Goal: Transaction & Acquisition: Purchase product/service

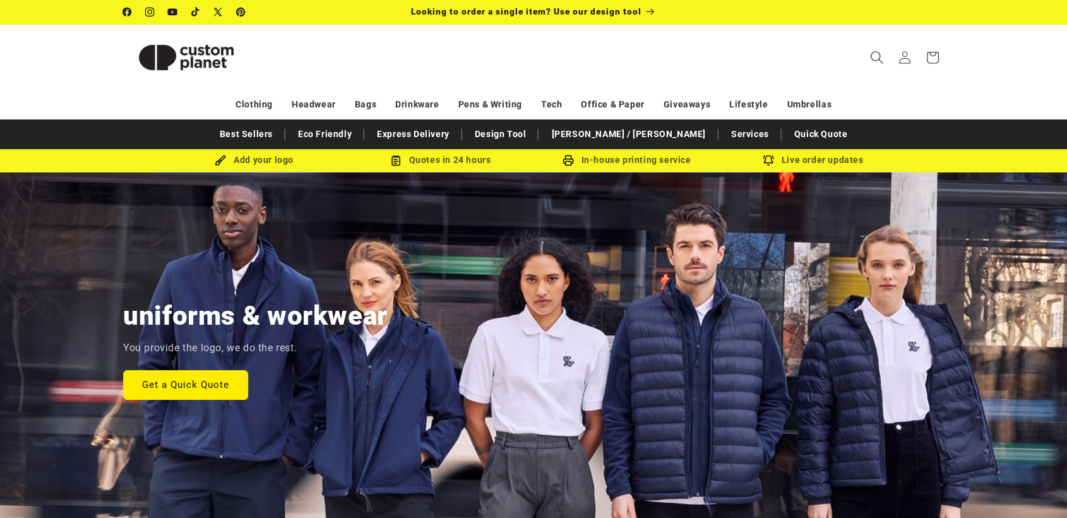
click at [882, 63] on icon "Search" at bounding box center [876, 57] width 13 height 13
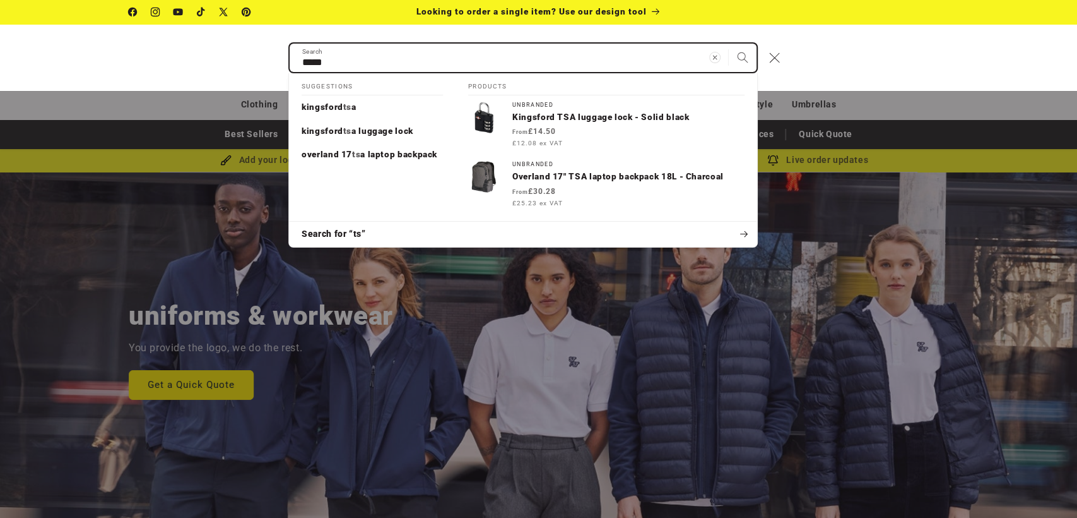
type input "*****"
click at [729, 44] on button "Search" at bounding box center [743, 58] width 28 height 28
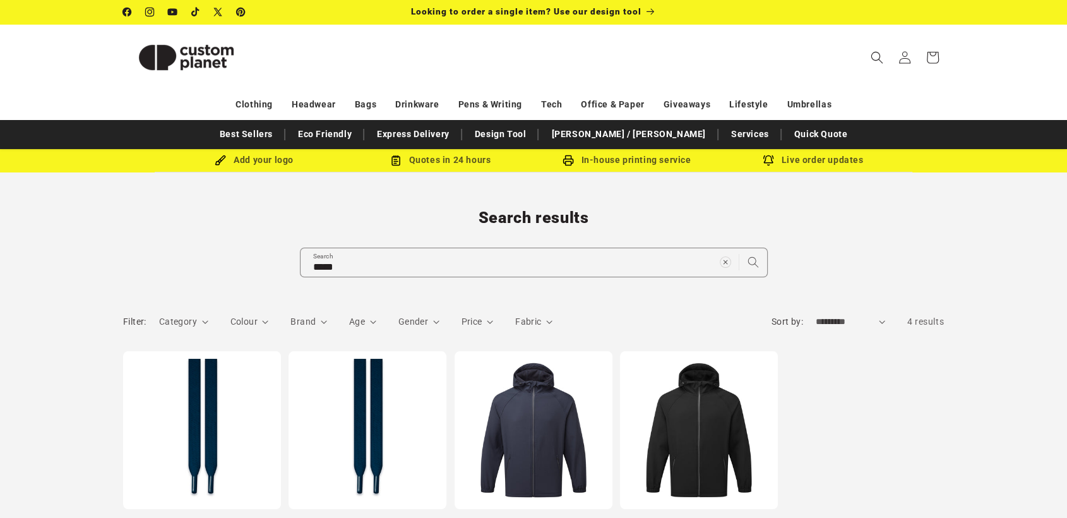
scroll to position [140, 0]
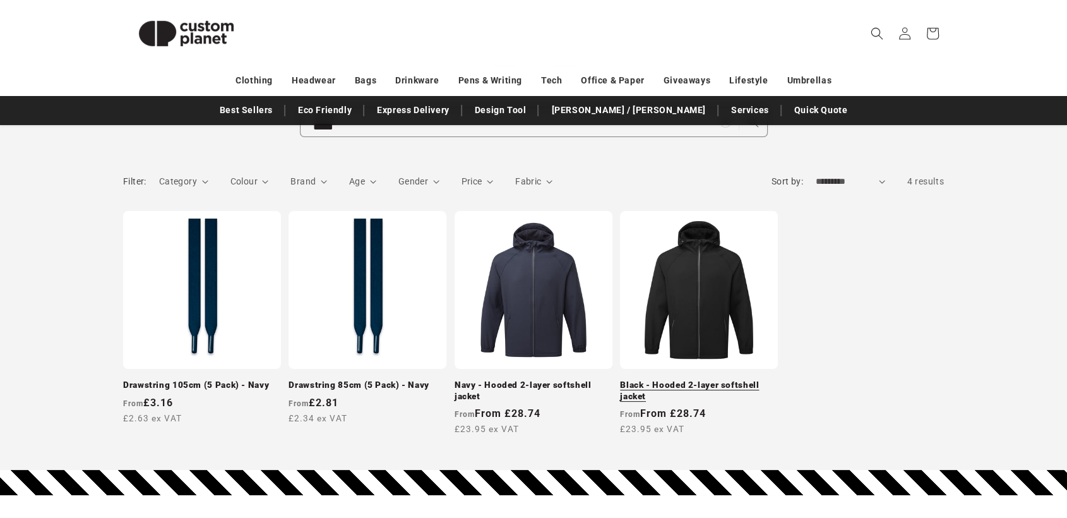
click at [683, 379] on link "Black - Hooded 2-layer softshell jacket" at bounding box center [699, 390] width 158 height 22
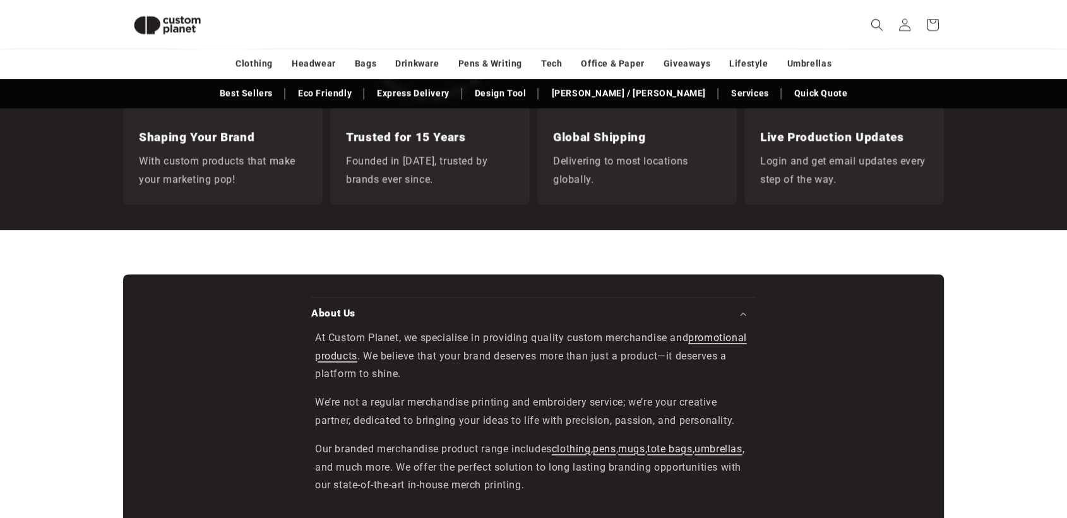
scroll to position [2157, 0]
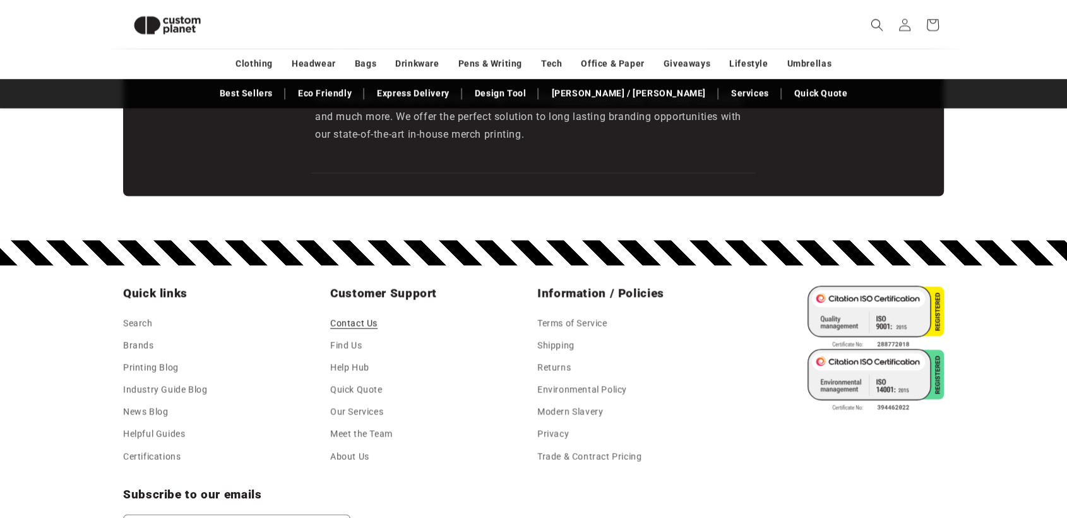
click at [350, 324] on link "Contact Us" at bounding box center [353, 324] width 47 height 19
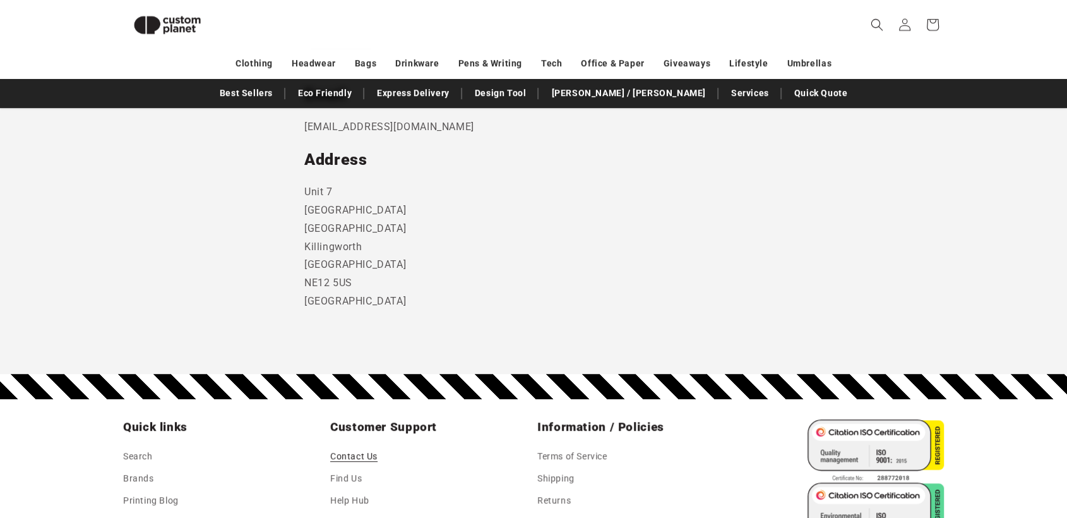
scroll to position [894, 0]
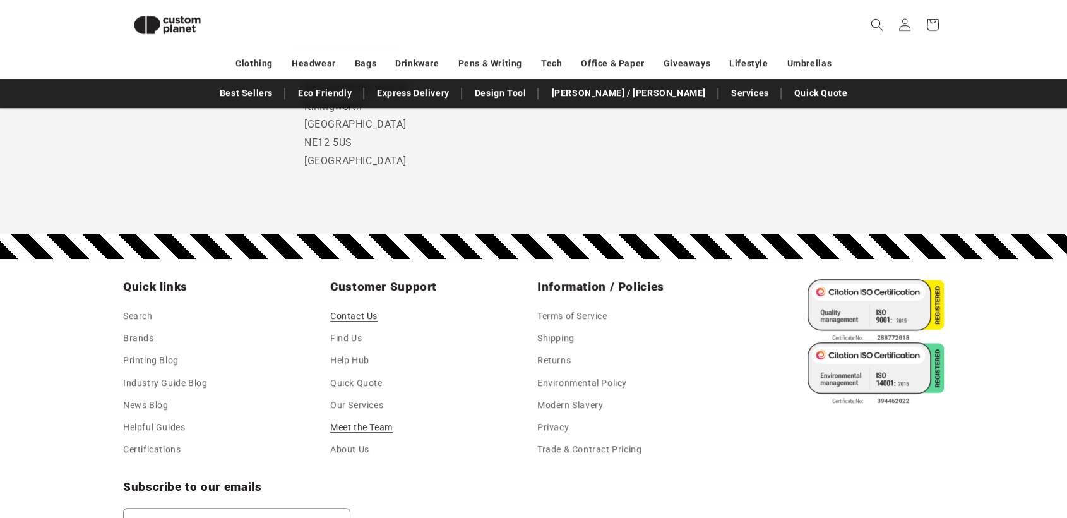
click at [370, 423] on link "Meet the Team" at bounding box center [361, 427] width 62 height 22
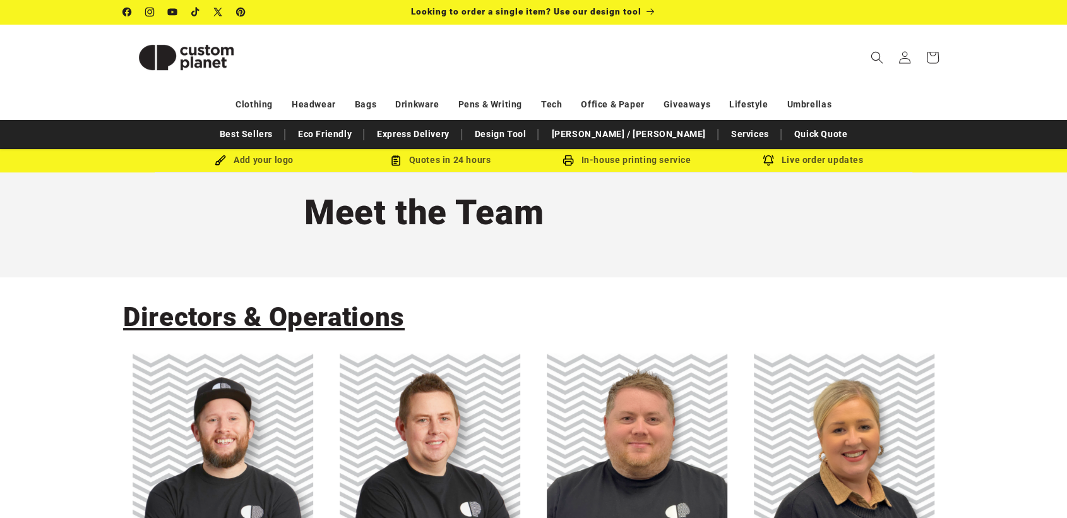
click at [172, 51] on img at bounding box center [186, 57] width 126 height 57
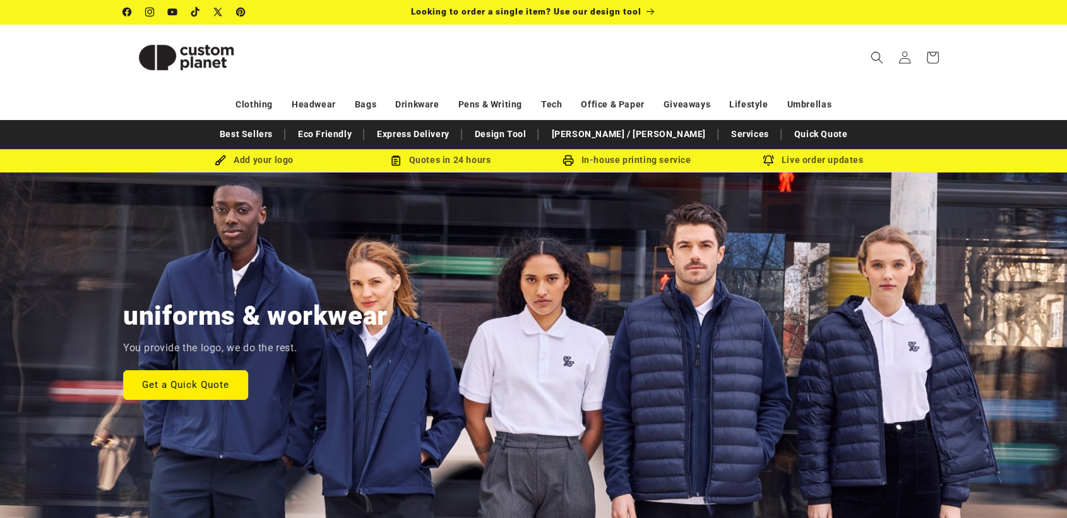
scroll to position [0, 1066]
